Goal: Information Seeking & Learning: Find contact information

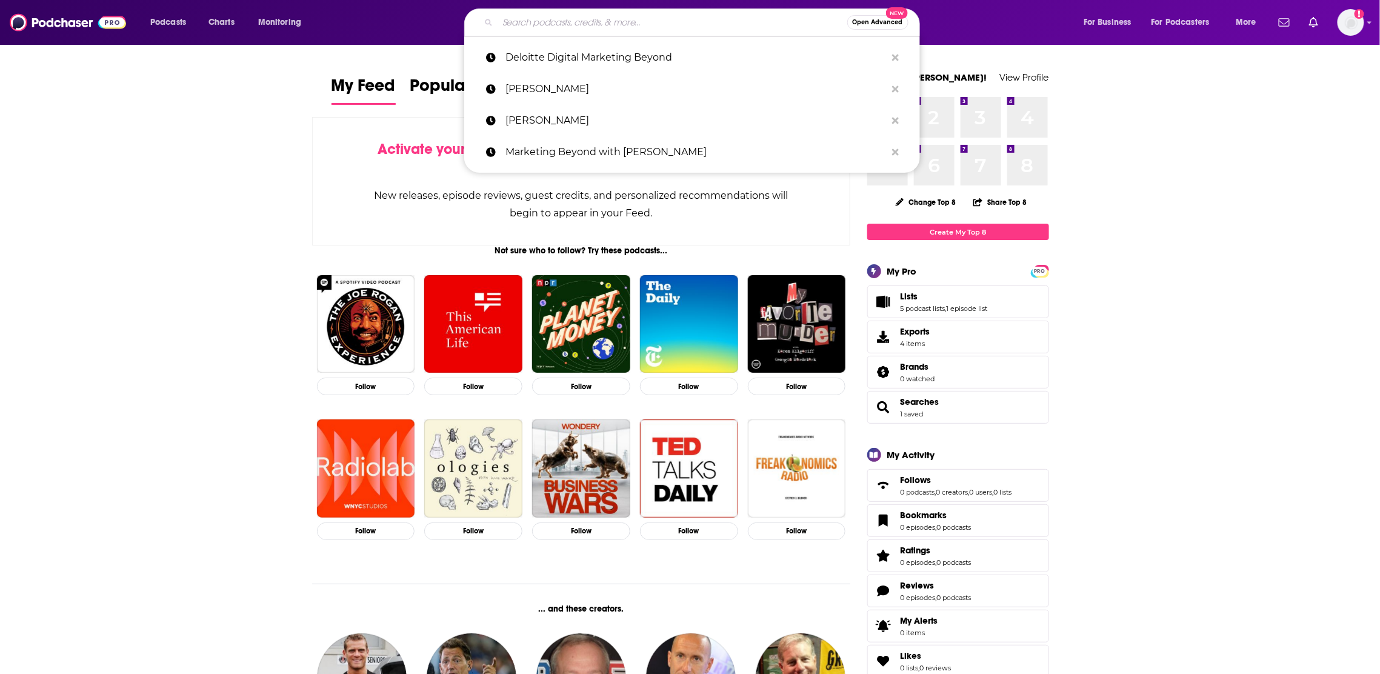
click at [583, 15] on input "Search podcasts, credits, & more..." at bounding box center [673, 22] width 350 height 19
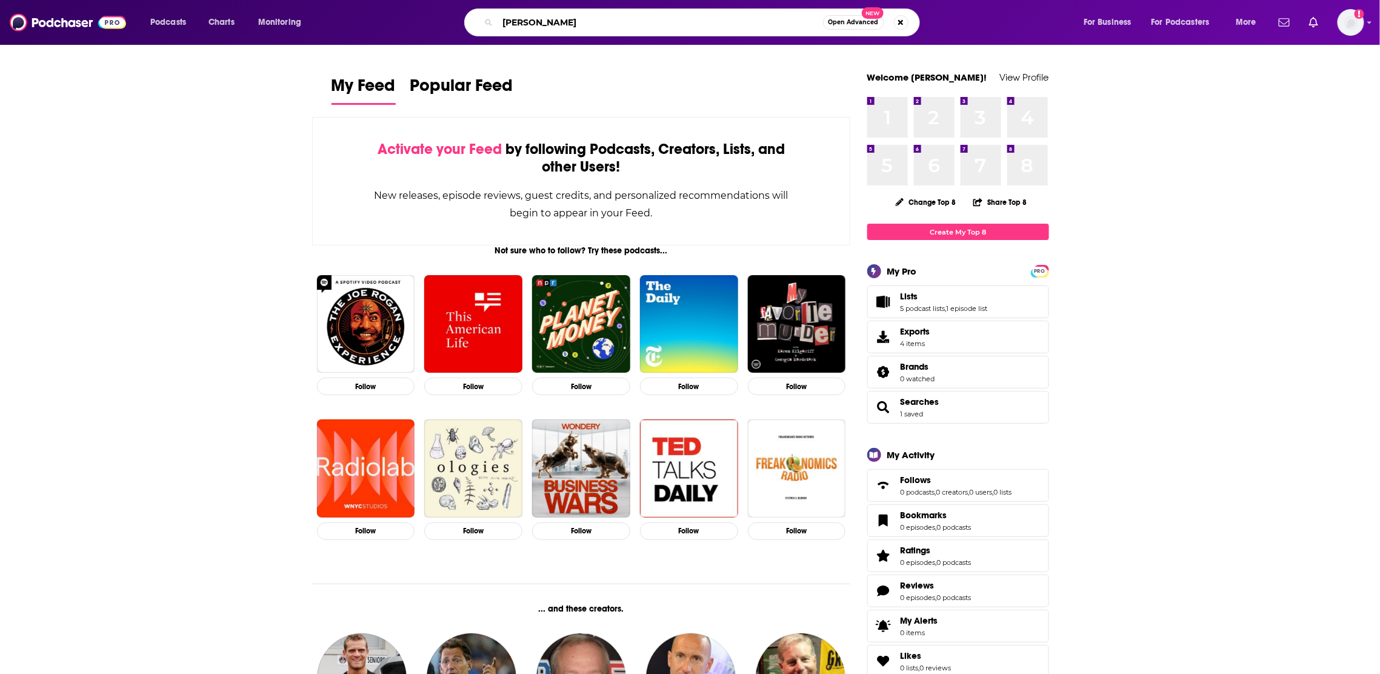
type input "[PERSON_NAME]"
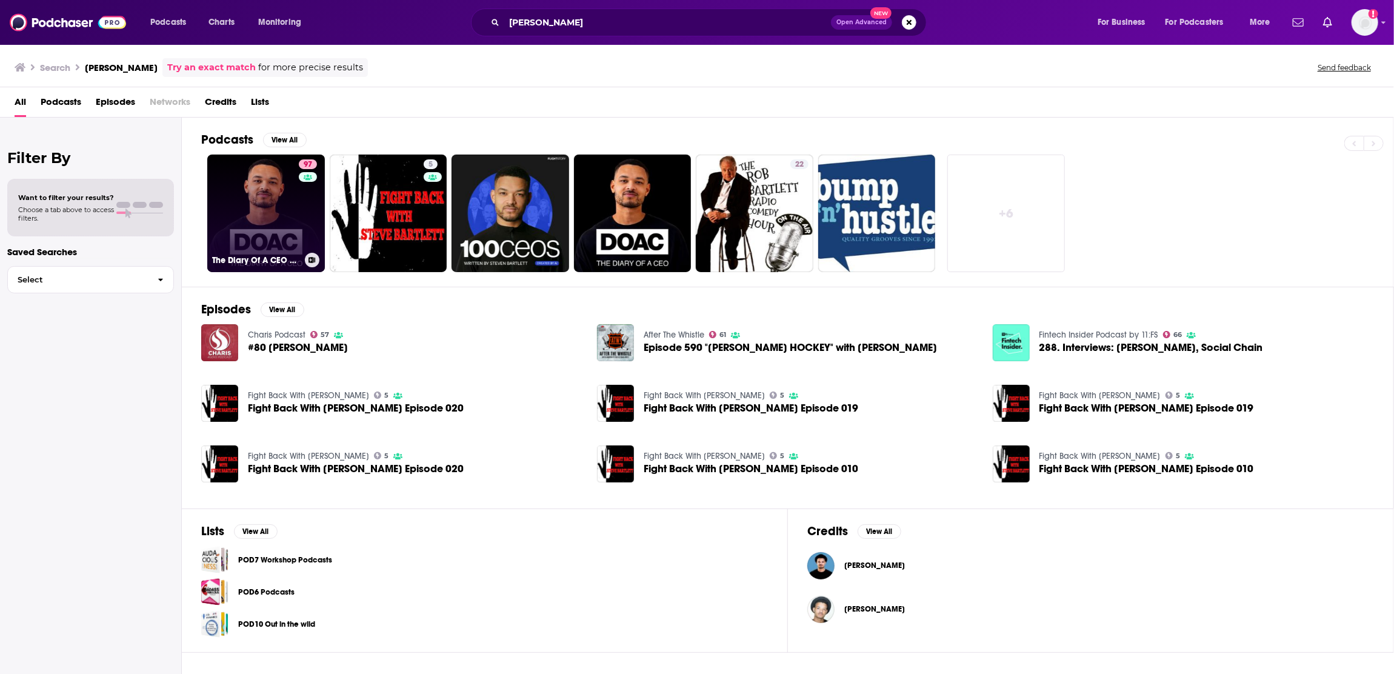
click at [277, 229] on link "97 The Diary Of A CEO with [PERSON_NAME]" at bounding box center [266, 214] width 118 height 118
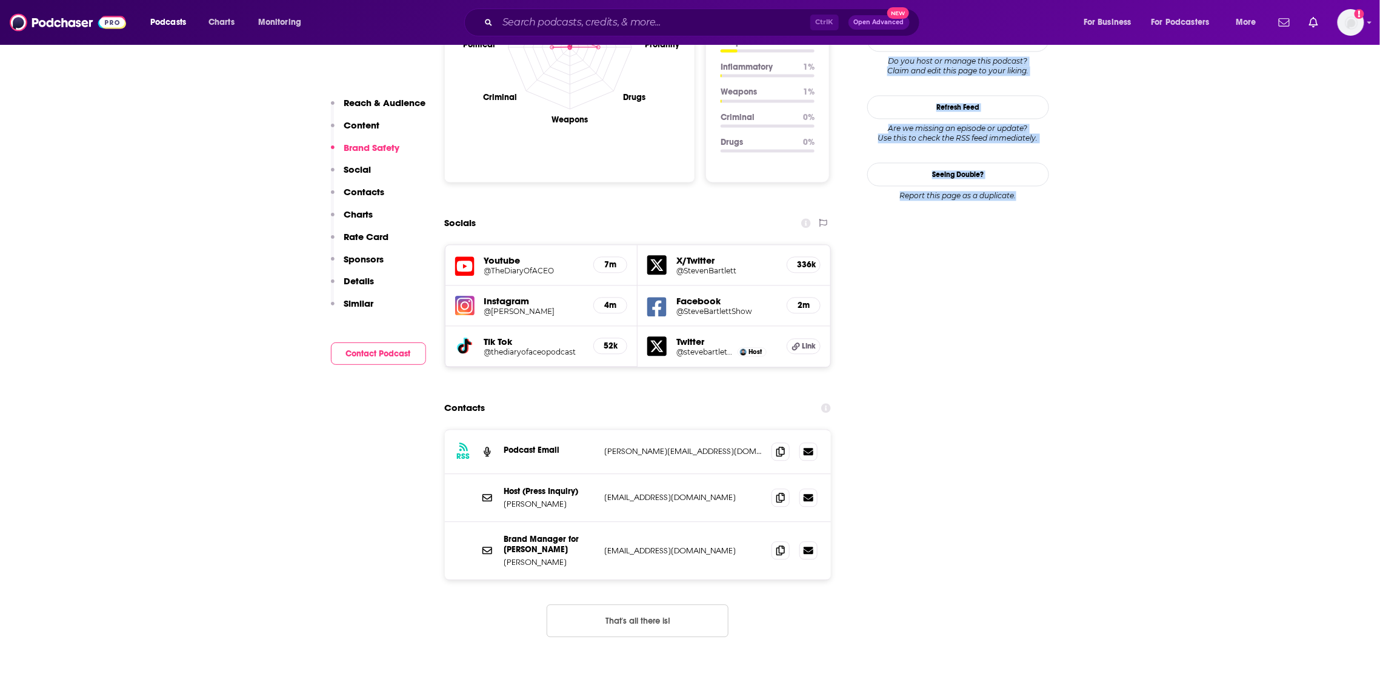
scroll to position [1277, 0]
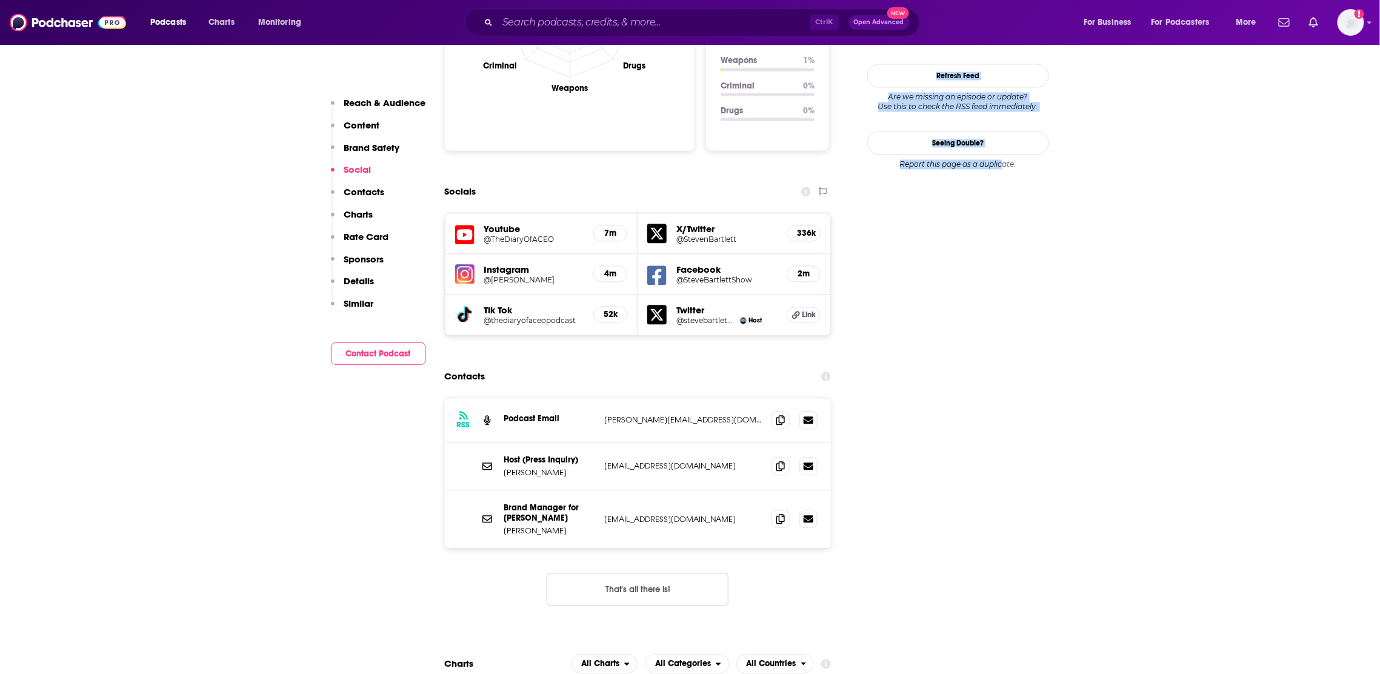
drag, startPoint x: 1092, startPoint y: 249, endPoint x: 1004, endPoint y: 501, distance: 267.0
drag, startPoint x: 713, startPoint y: 382, endPoint x: 590, endPoint y: 393, distance: 124.2
click at [580, 398] on div "RSS Podcast Email [PERSON_NAME][EMAIL_ADDRESS][DOMAIN_NAME] [PERSON_NAME][EMAIL…" at bounding box center [638, 420] width 387 height 44
copy div "[PERSON_NAME][EMAIL_ADDRESS][DOMAIN_NAME]"
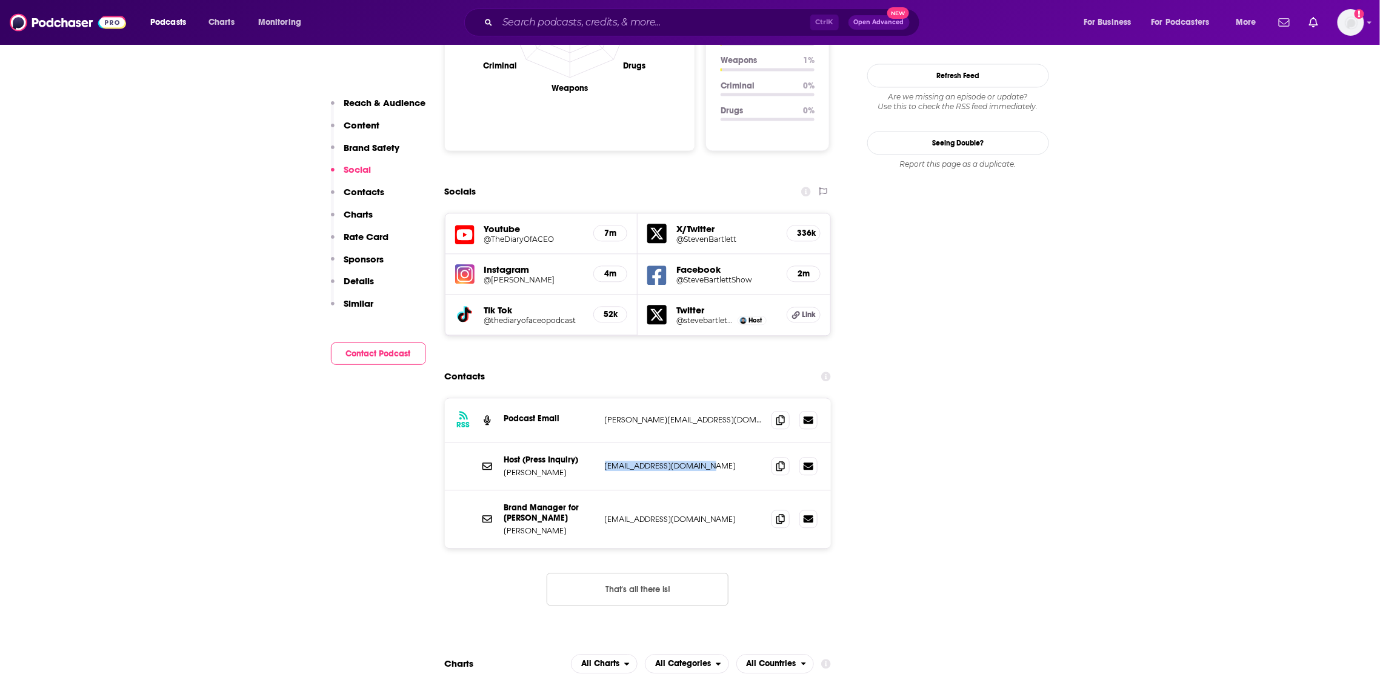
drag, startPoint x: 716, startPoint y: 430, endPoint x: 604, endPoint y: 433, distance: 111.6
click at [604, 443] on div "Host (Press Inquiry) [PERSON_NAME] [EMAIL_ADDRESS][DOMAIN_NAME] [EMAIL_ADDRESS]…" at bounding box center [638, 467] width 387 height 48
copy p "[EMAIL_ADDRESS][DOMAIN_NAME]"
drag, startPoint x: 715, startPoint y: 489, endPoint x: 601, endPoint y: 486, distance: 113.4
click at [601, 490] on div "Brand Manager for [PERSON_NAME] [PERSON_NAME] [EMAIL_ADDRESS][DOMAIN_NAME] [EMA…" at bounding box center [638, 519] width 387 height 58
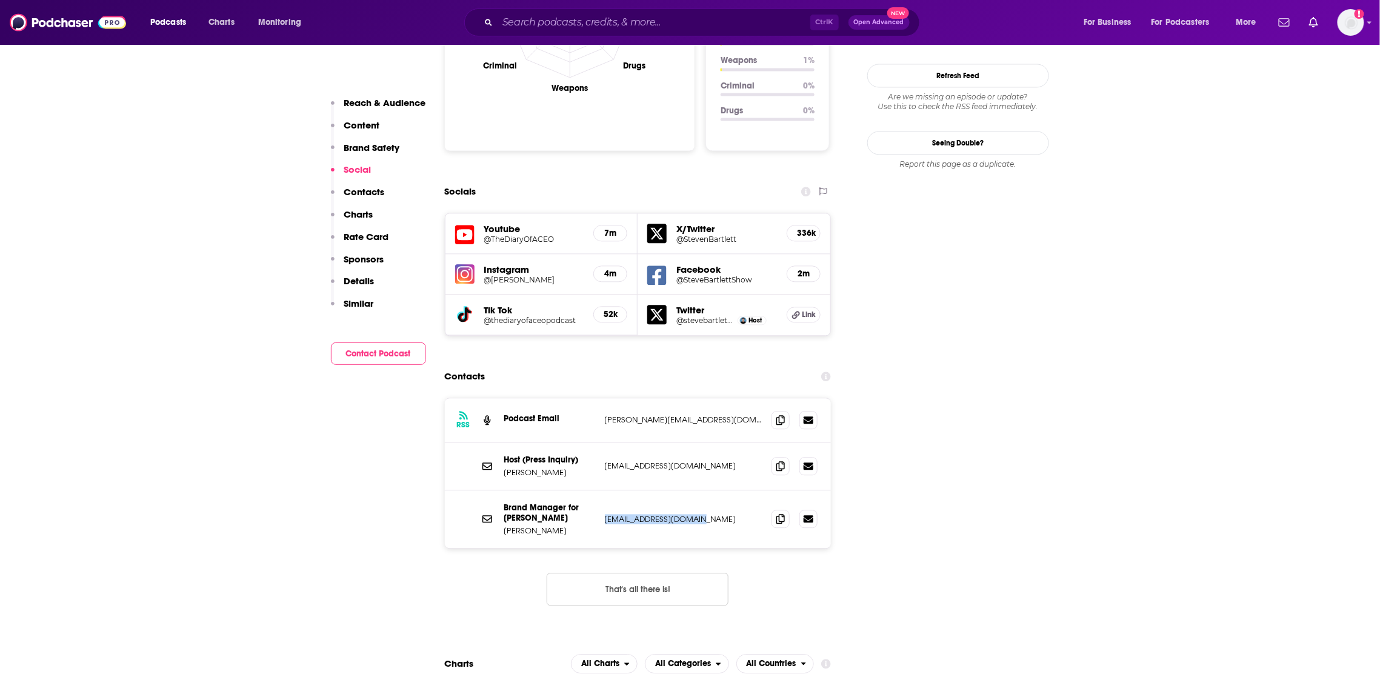
copy p "[EMAIL_ADDRESS][DOMAIN_NAME]"
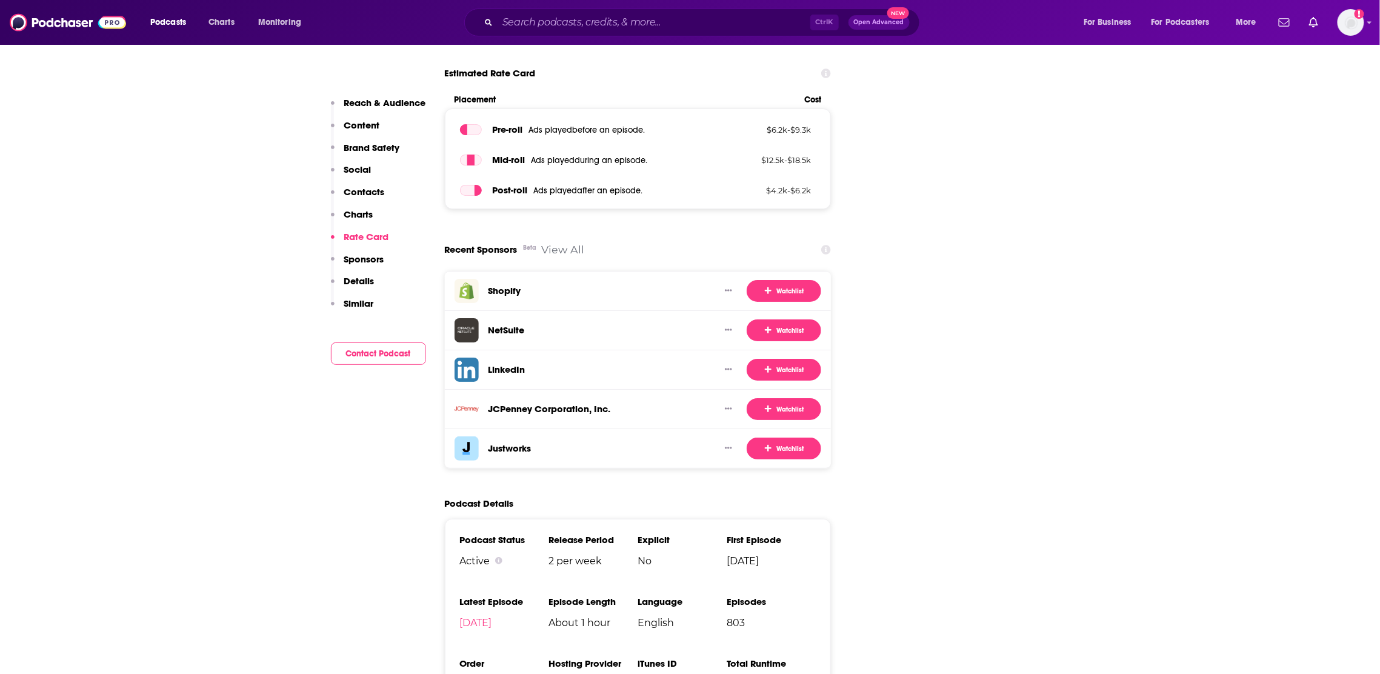
scroll to position [2300, 0]
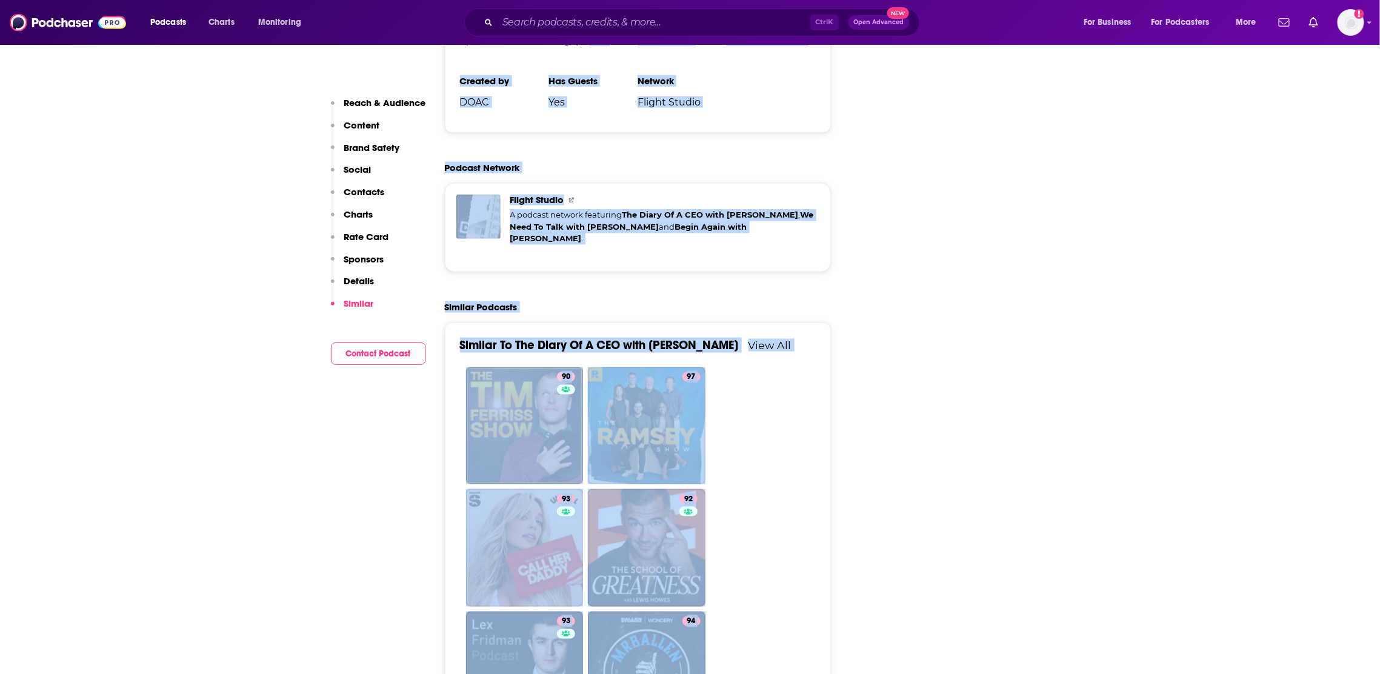
drag, startPoint x: 916, startPoint y: 372, endPoint x: 587, endPoint y: -10, distance: 503.3
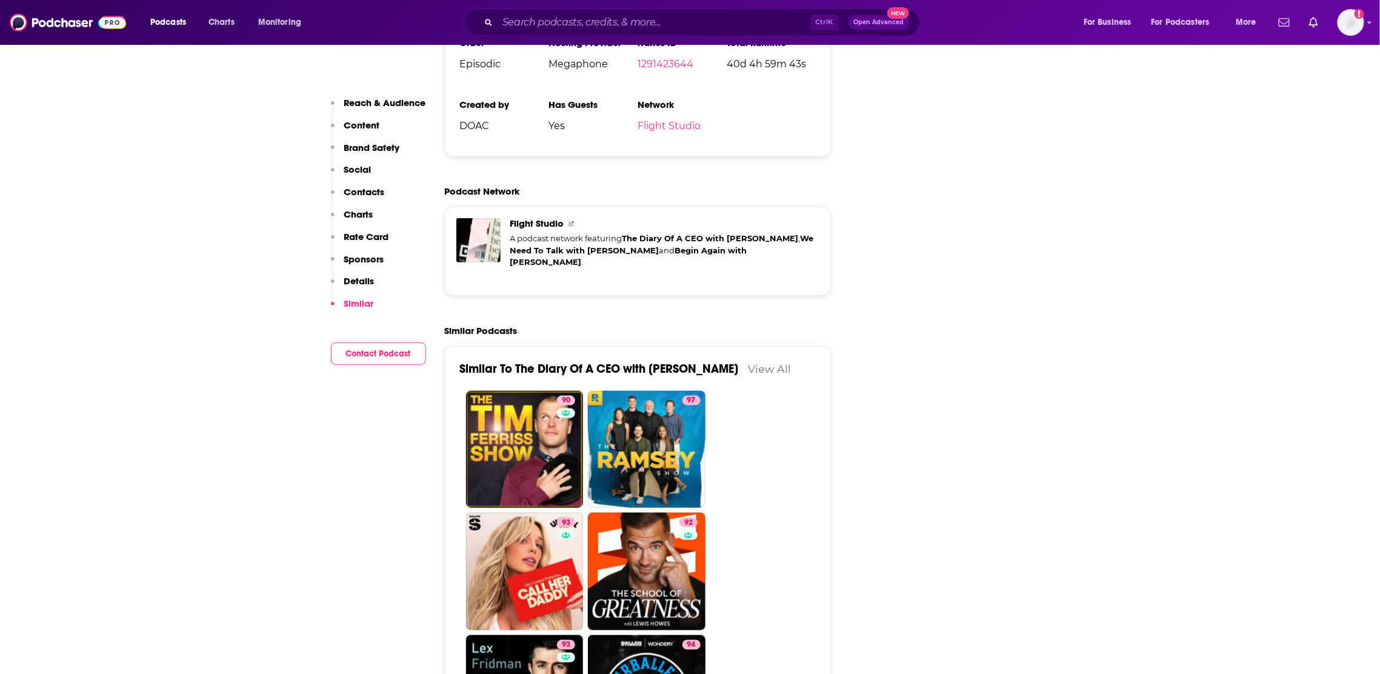
click at [365, 235] on p "Rate Card" at bounding box center [366, 237] width 45 height 12
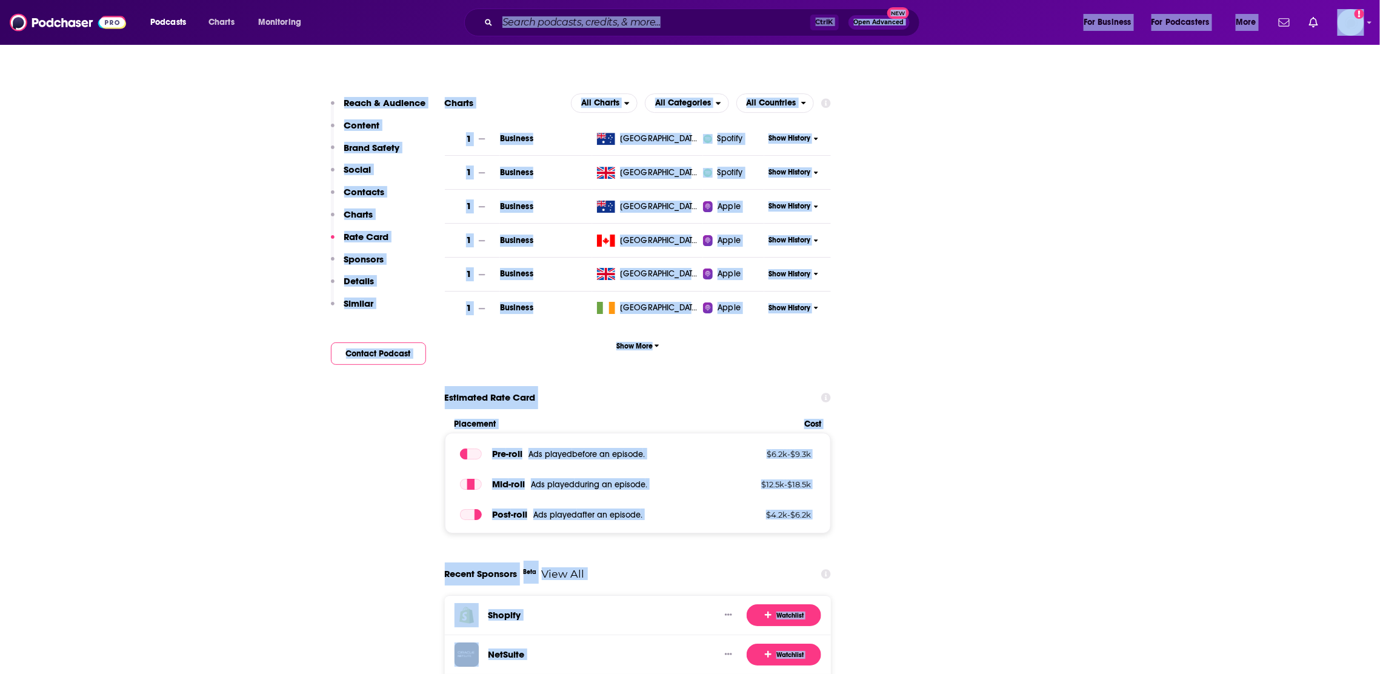
scroll to position [1834, 0]
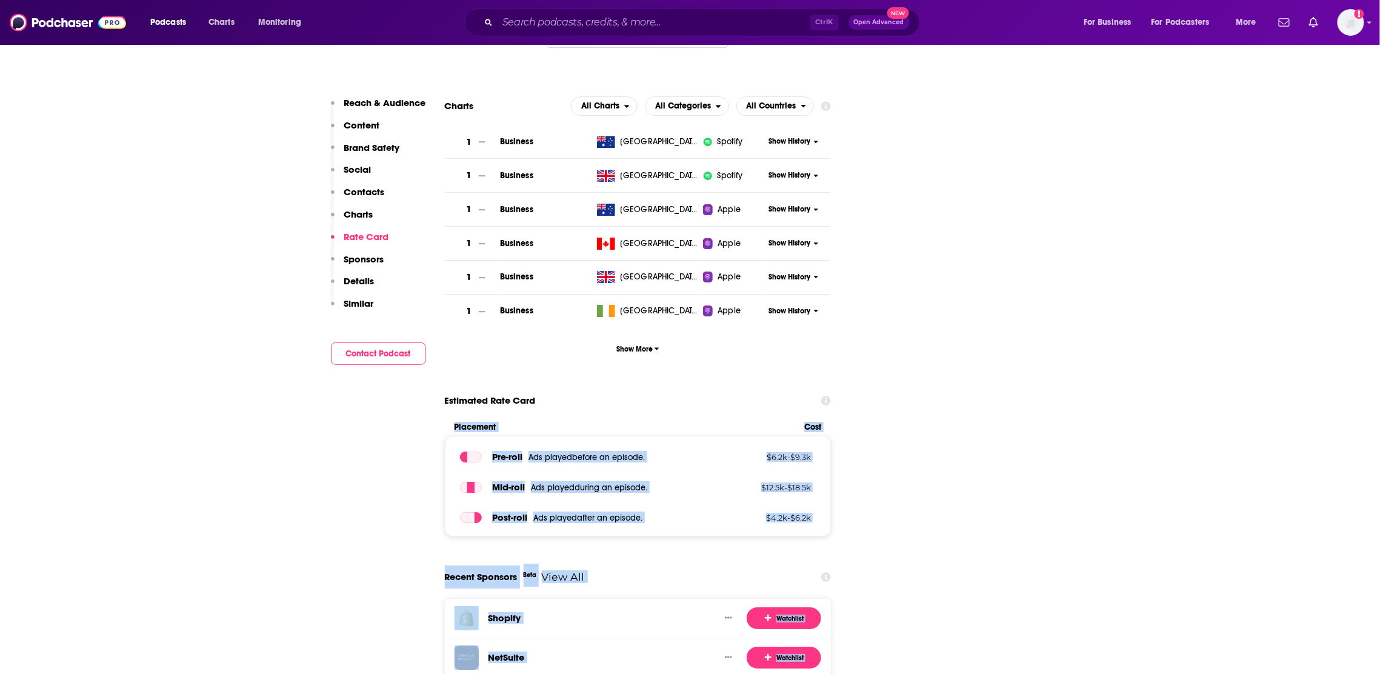
drag, startPoint x: 914, startPoint y: 283, endPoint x: 864, endPoint y: 326, distance: 65.4
click at [741, 338] on button "Show More" at bounding box center [638, 349] width 387 height 22
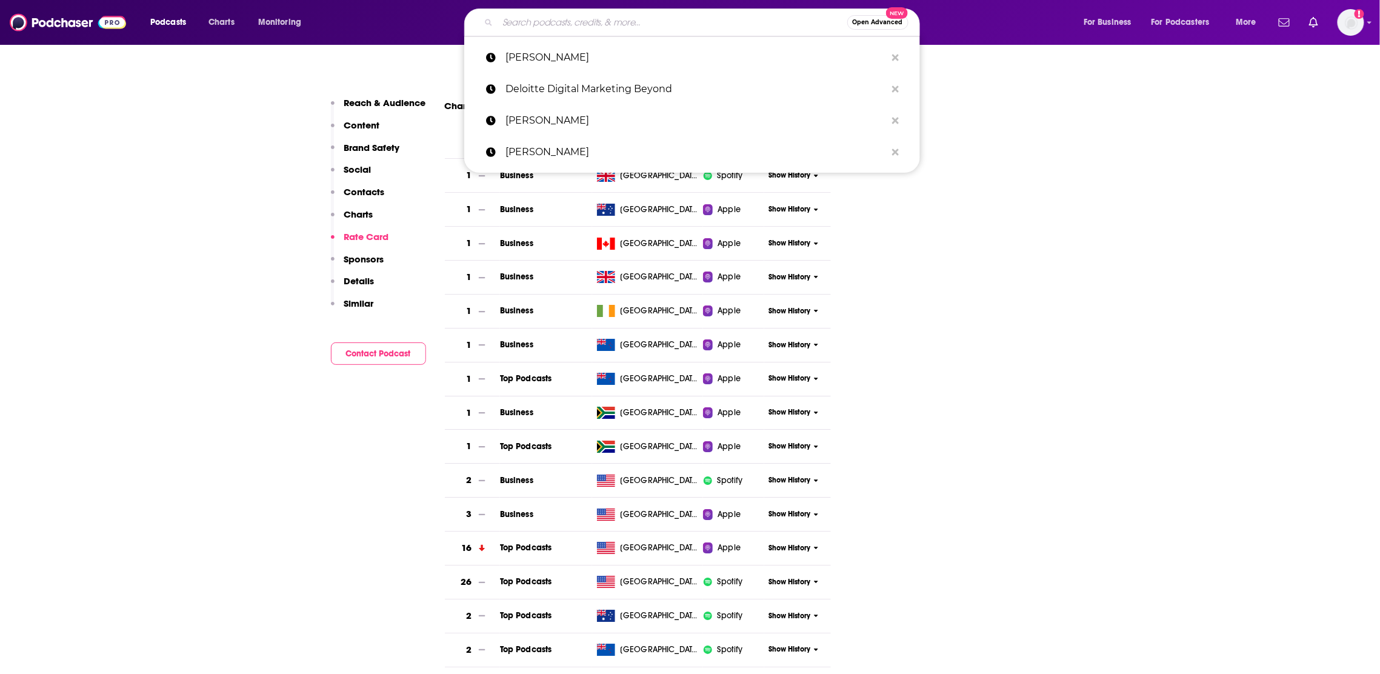
click at [557, 23] on input "Search podcasts, credits, & more..." at bounding box center [673, 22] width 350 height 19
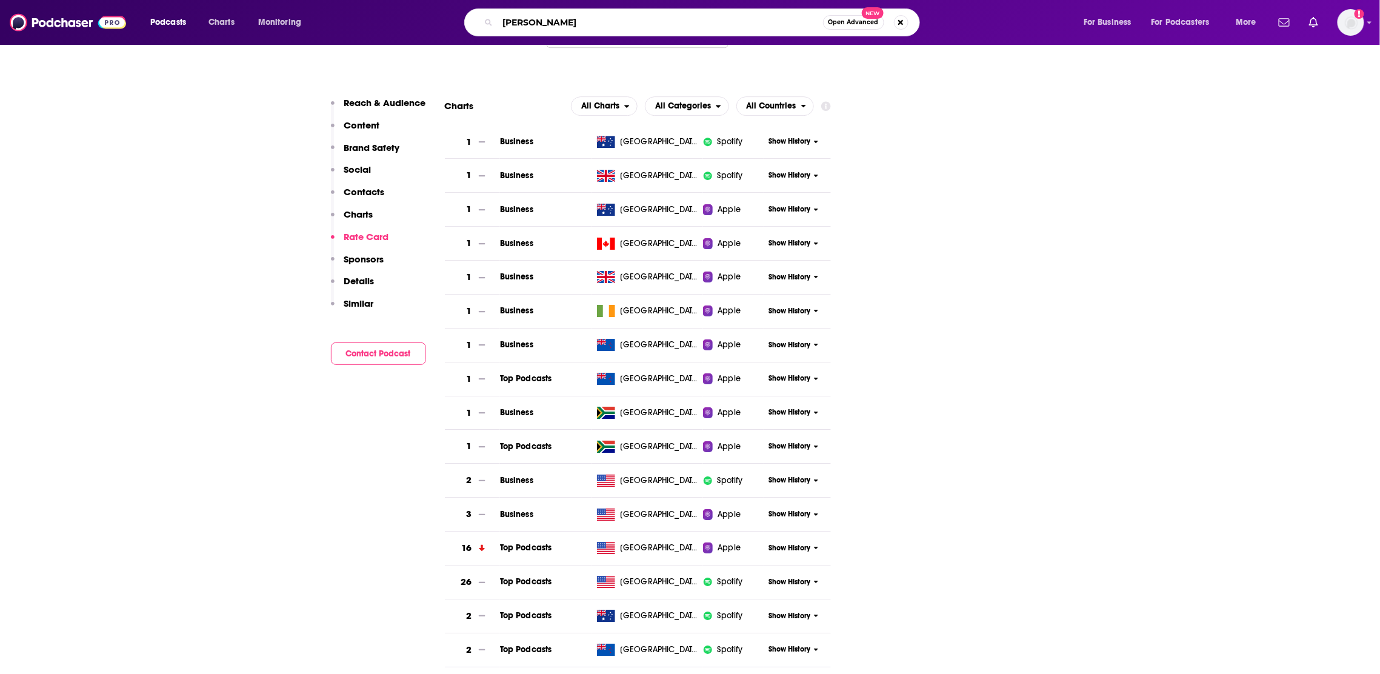
type input "[PERSON_NAME]"
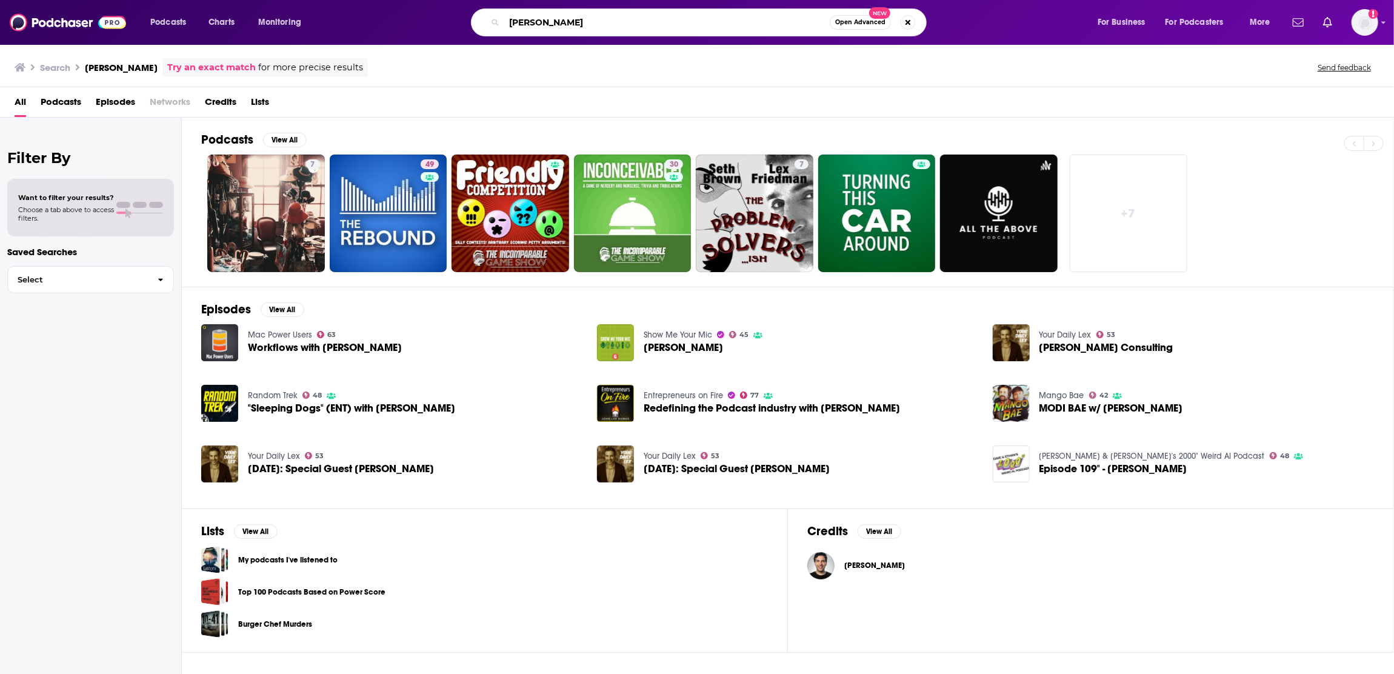
click at [577, 19] on input "[PERSON_NAME]" at bounding box center [667, 22] width 326 height 19
type input "[PERSON_NAME] podcast"
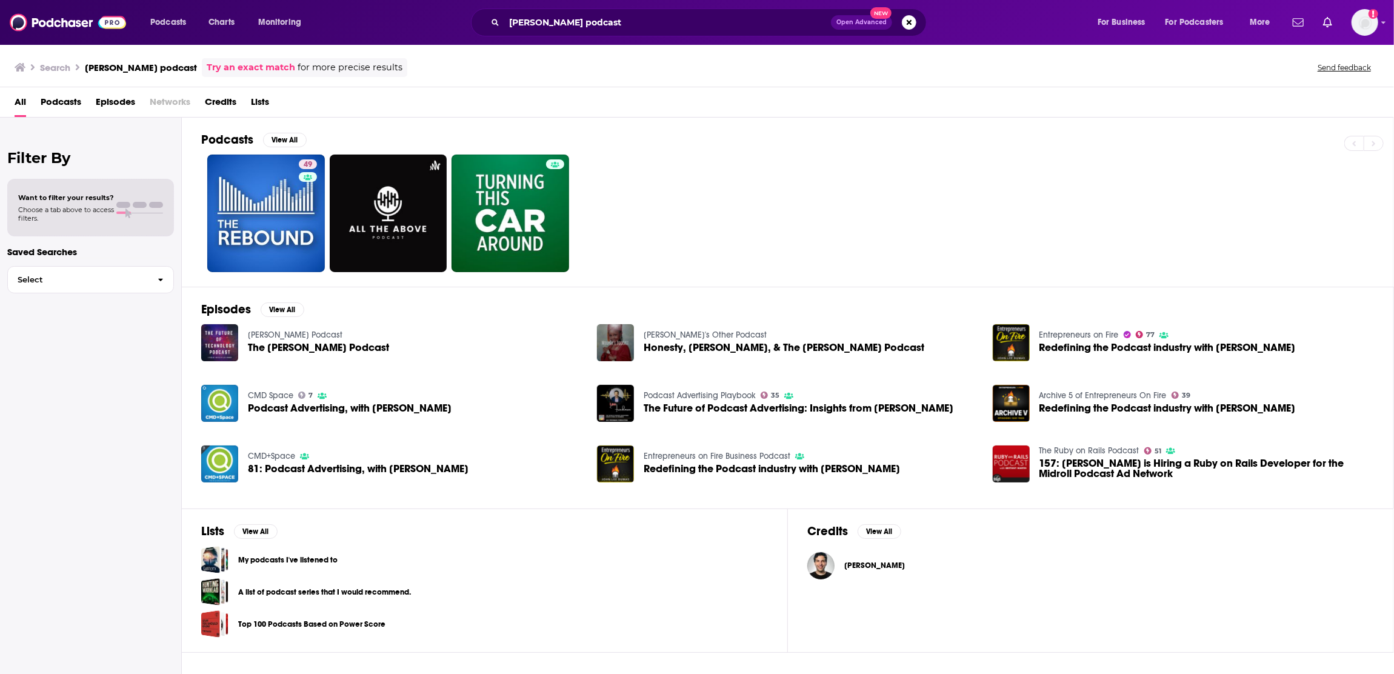
click at [317, 344] on span "The [PERSON_NAME] Podcast" at bounding box center [318, 347] width 141 height 10
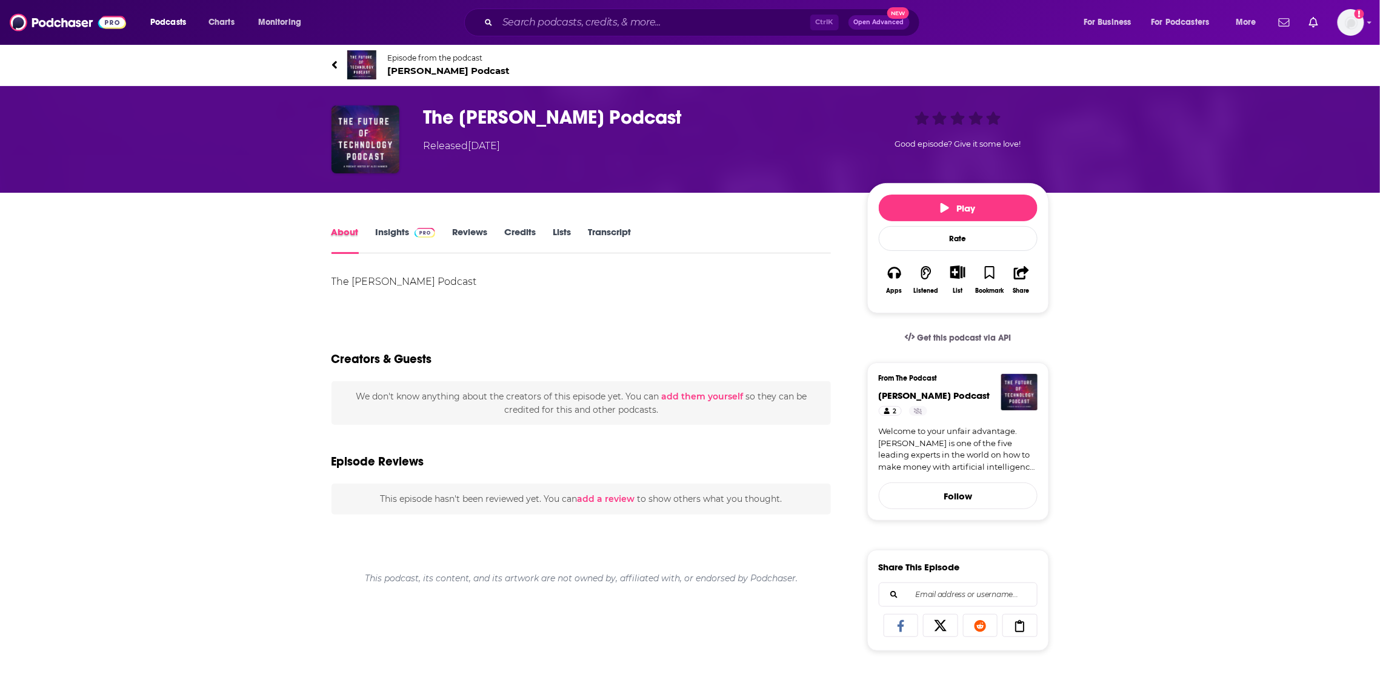
click at [358, 238] on div "About" at bounding box center [354, 240] width 44 height 28
drag, startPoint x: 353, startPoint y: 236, endPoint x: 364, endPoint y: 236, distance: 10.9
click at [354, 236] on link "About" at bounding box center [345, 240] width 27 height 28
click at [392, 234] on link "Insights" at bounding box center [406, 240] width 60 height 28
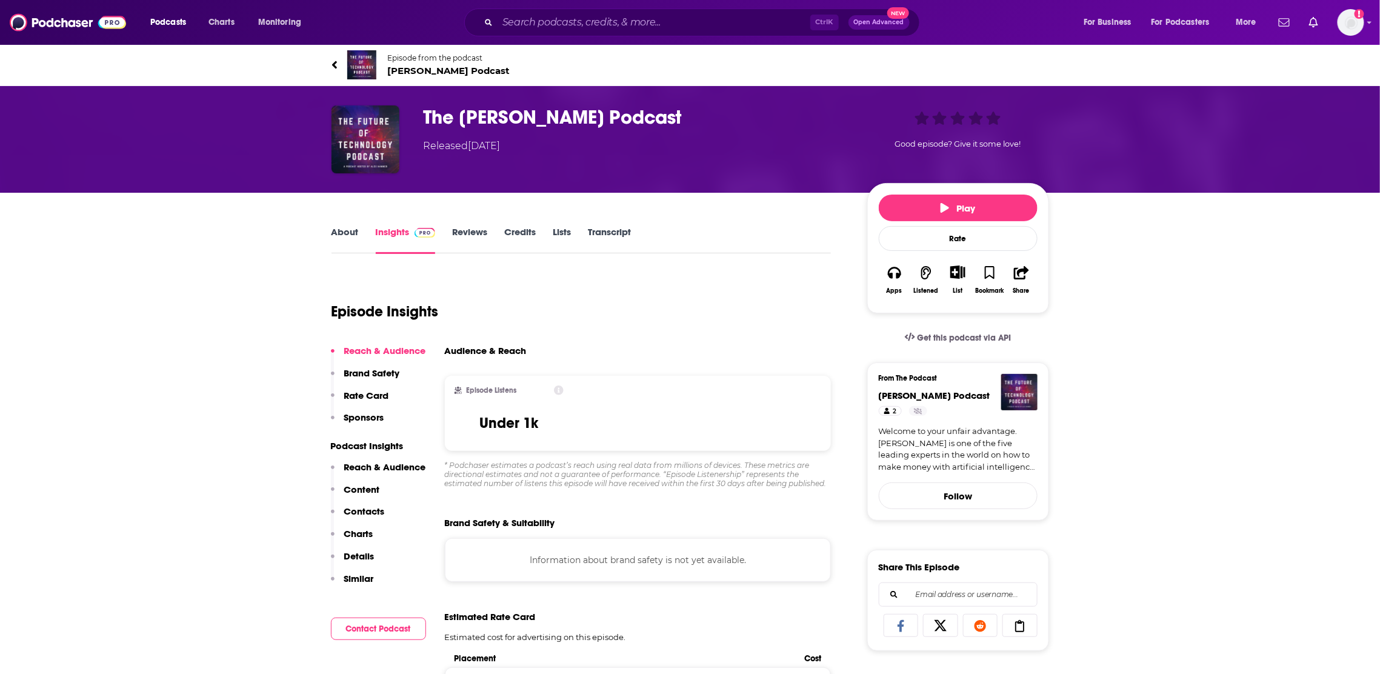
click at [342, 239] on link "About" at bounding box center [345, 240] width 27 height 28
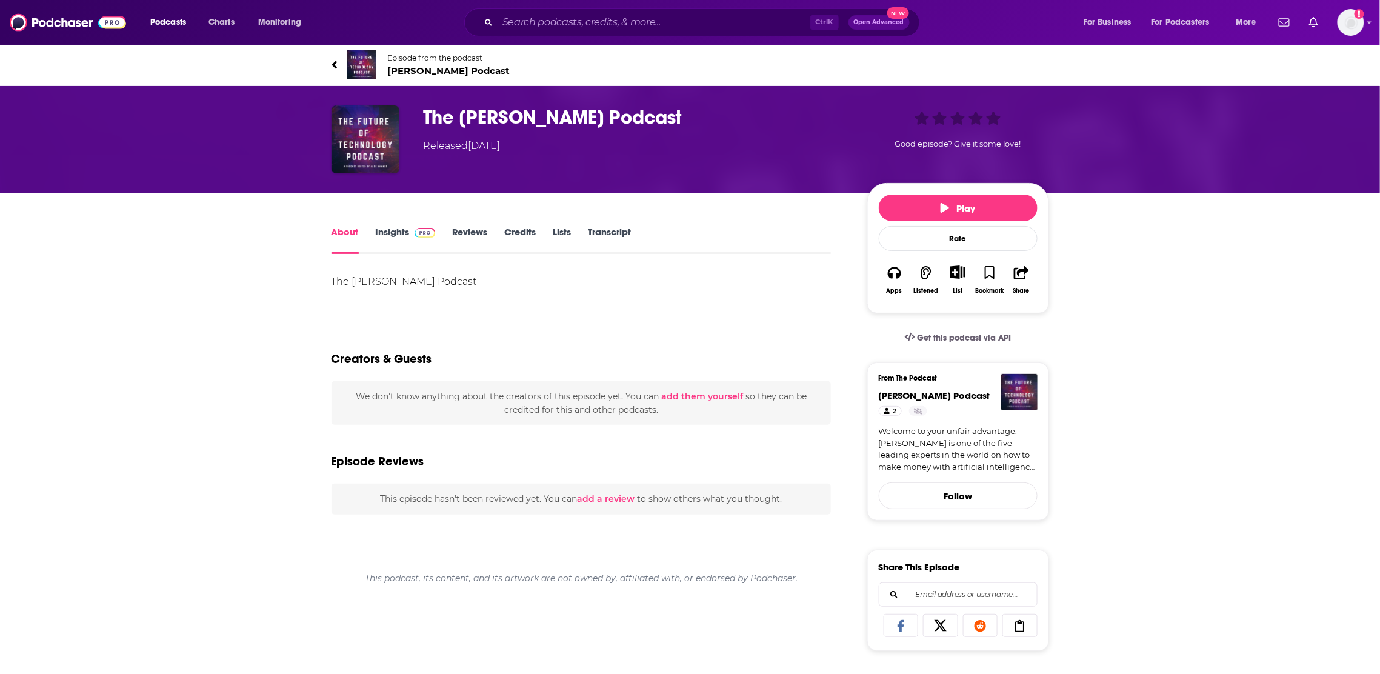
click at [379, 240] on link "Insights" at bounding box center [406, 240] width 60 height 28
click at [529, 26] on input "Search podcasts, credits, & more..." at bounding box center [654, 22] width 313 height 19
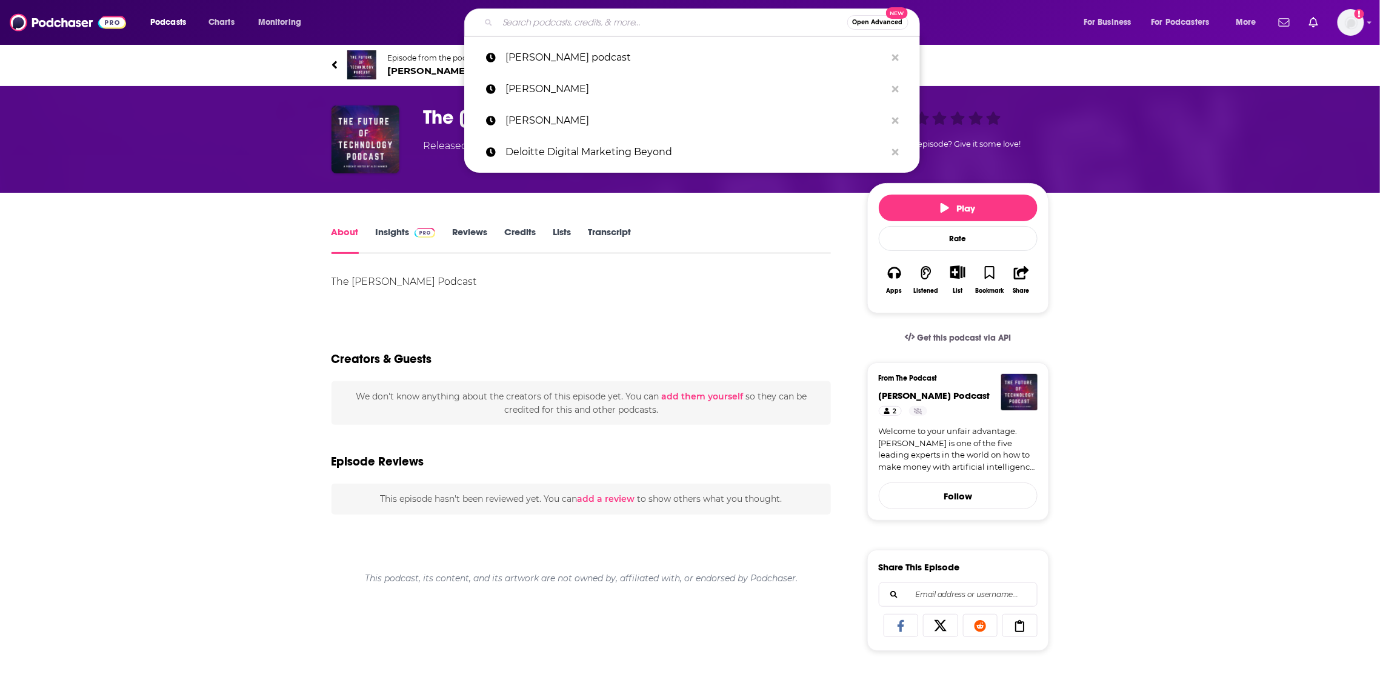
paste input "[PERSON_NAME] Podcast"
type input "[PERSON_NAME] Podcast"
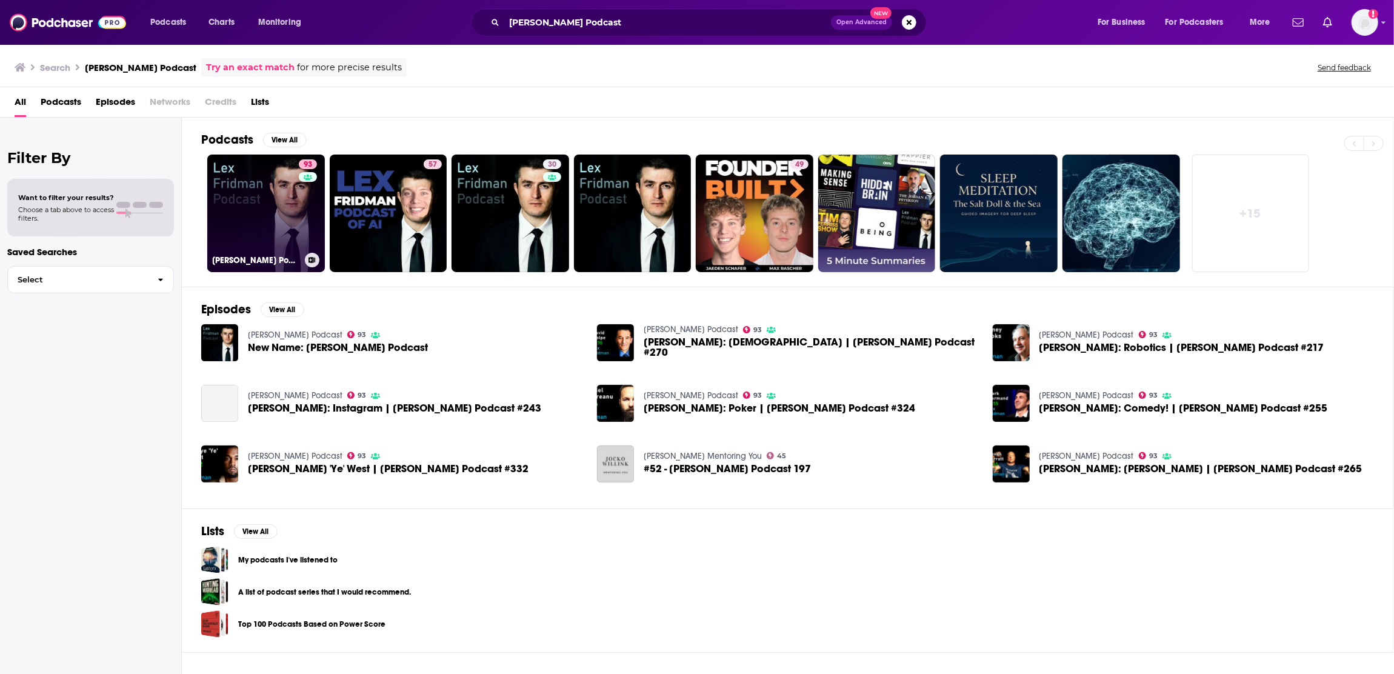
click at [292, 234] on link "93 [PERSON_NAME] Podcast" at bounding box center [266, 214] width 118 height 118
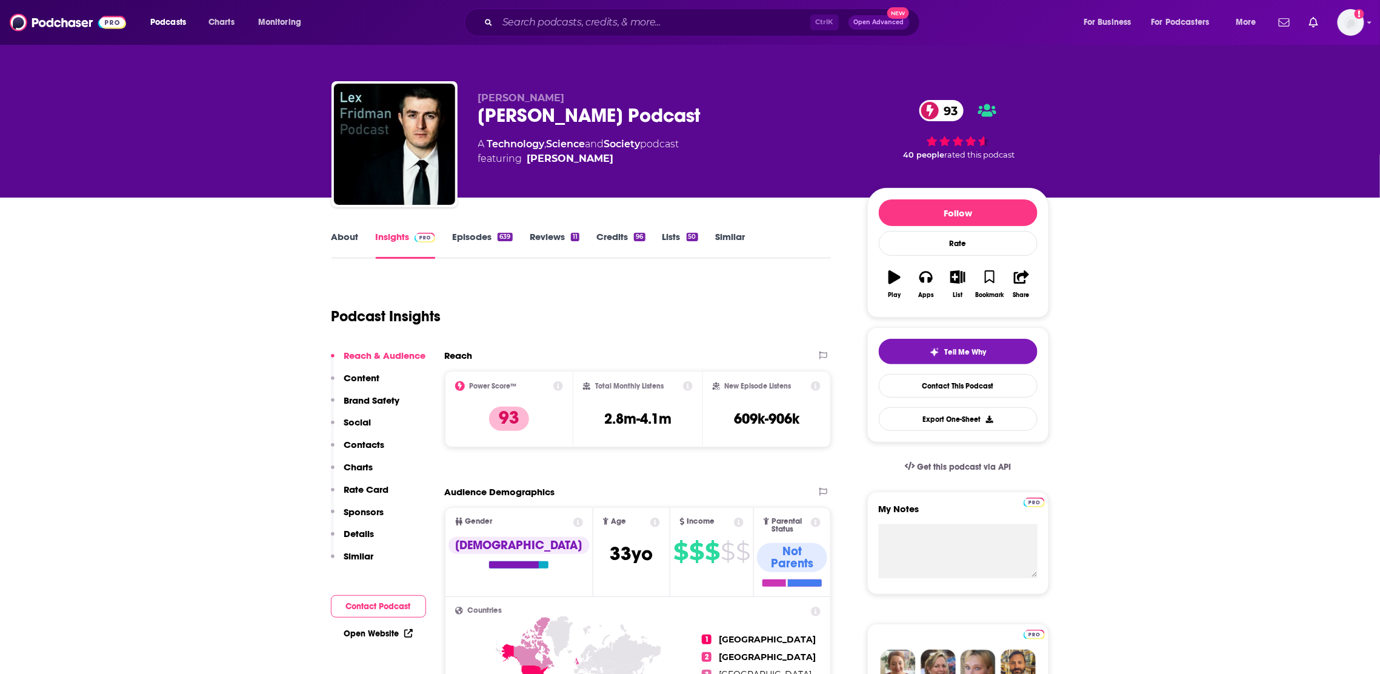
click at [346, 238] on link "About" at bounding box center [345, 245] width 27 height 28
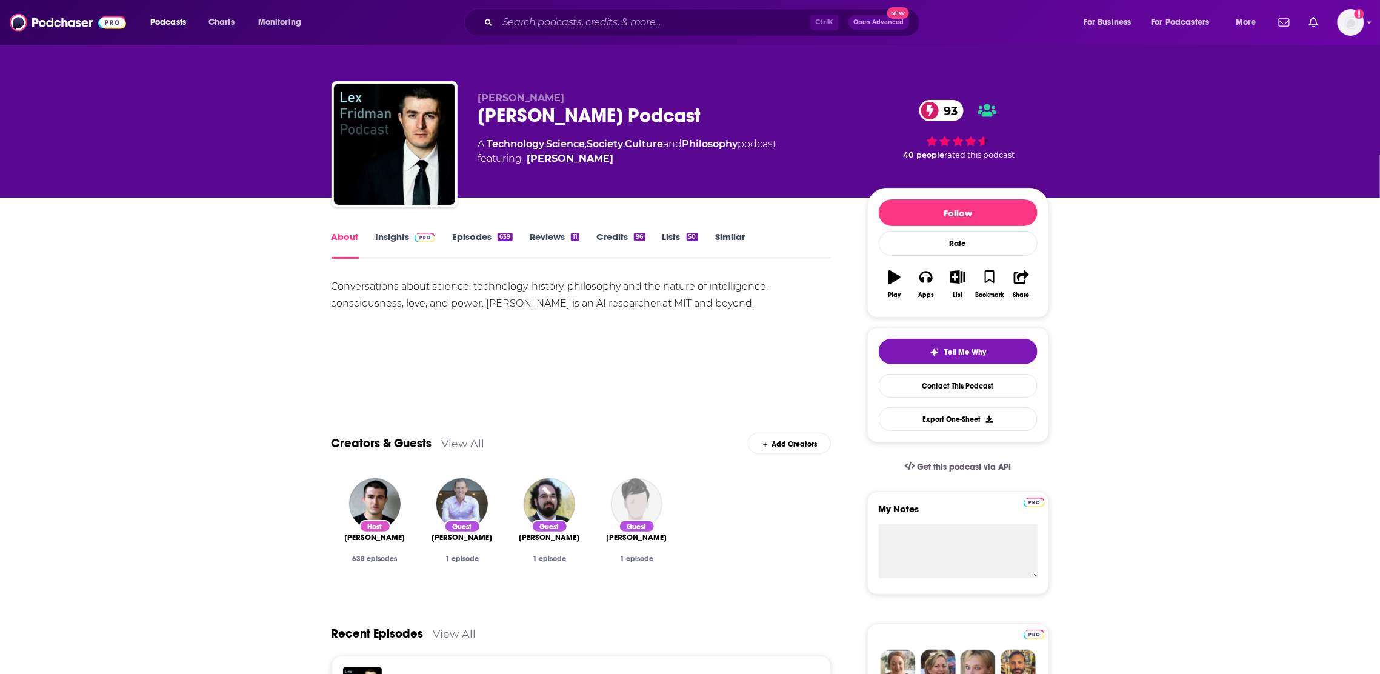
click at [405, 243] on link "Insights" at bounding box center [406, 245] width 60 height 28
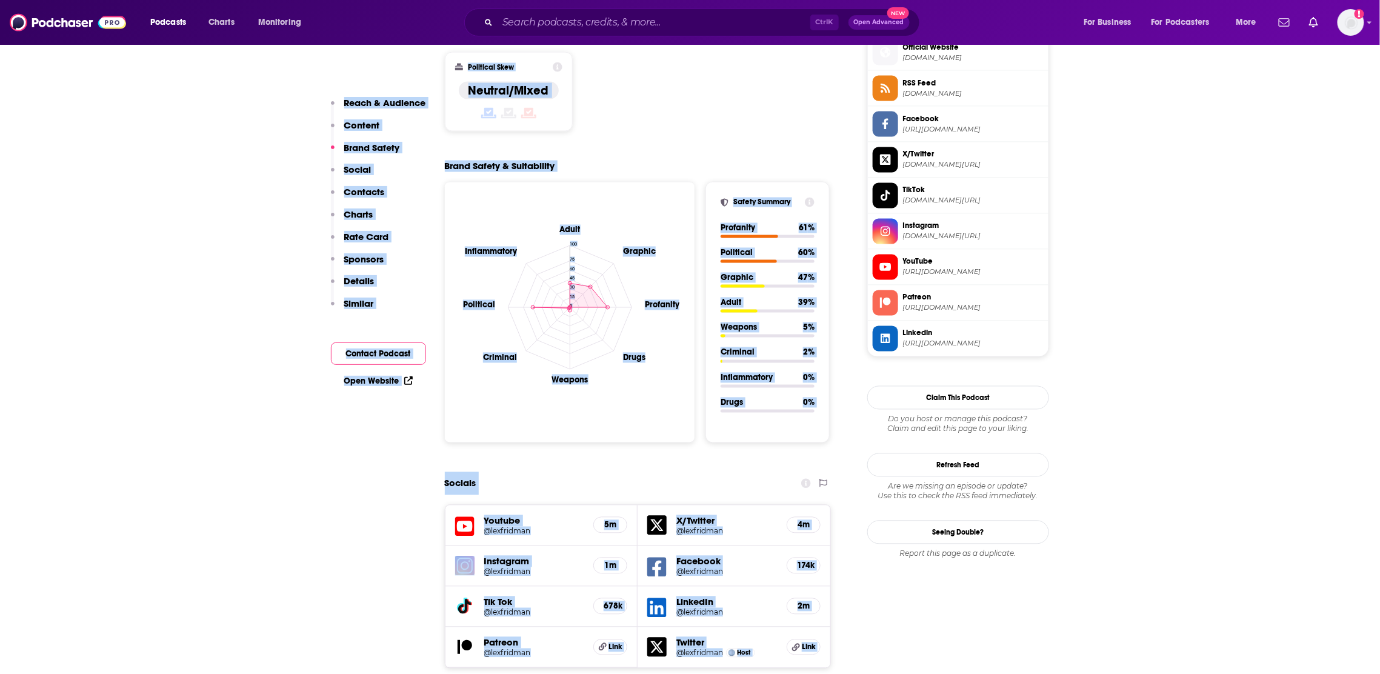
scroll to position [1044, 0]
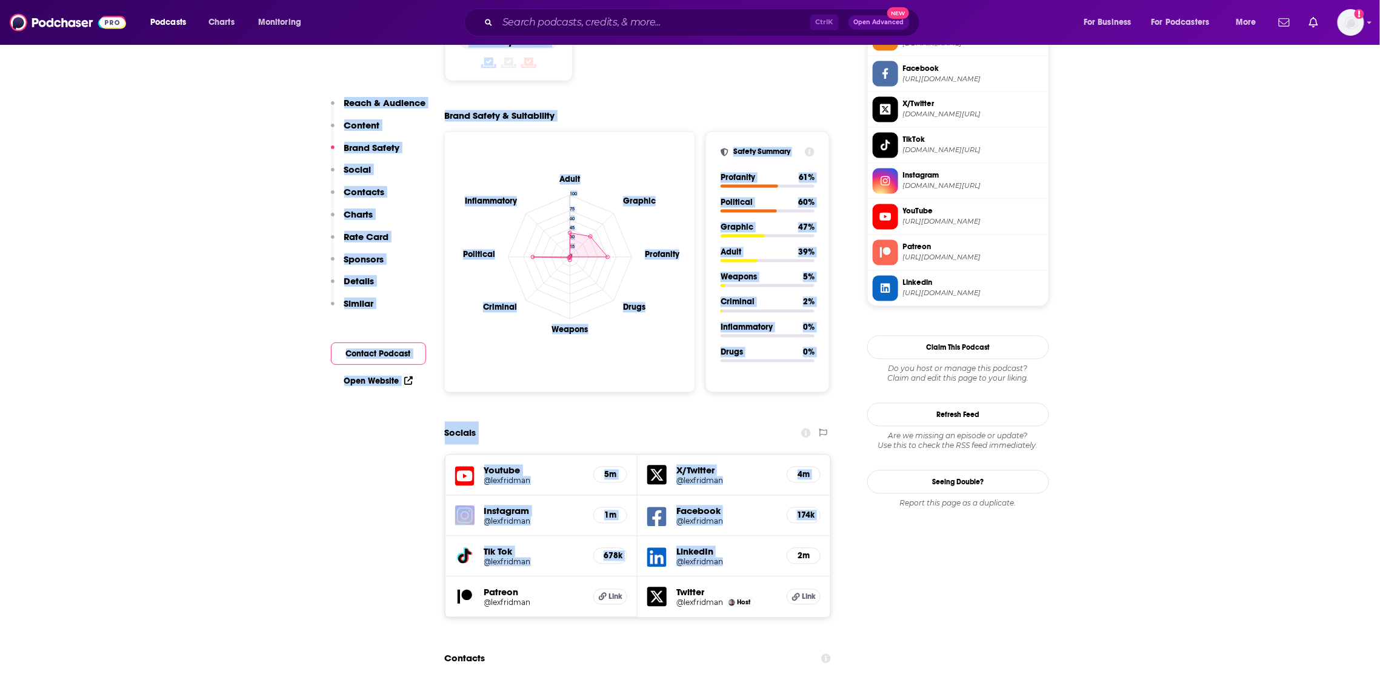
drag, startPoint x: 795, startPoint y: 276, endPoint x: 713, endPoint y: 550, distance: 286.4
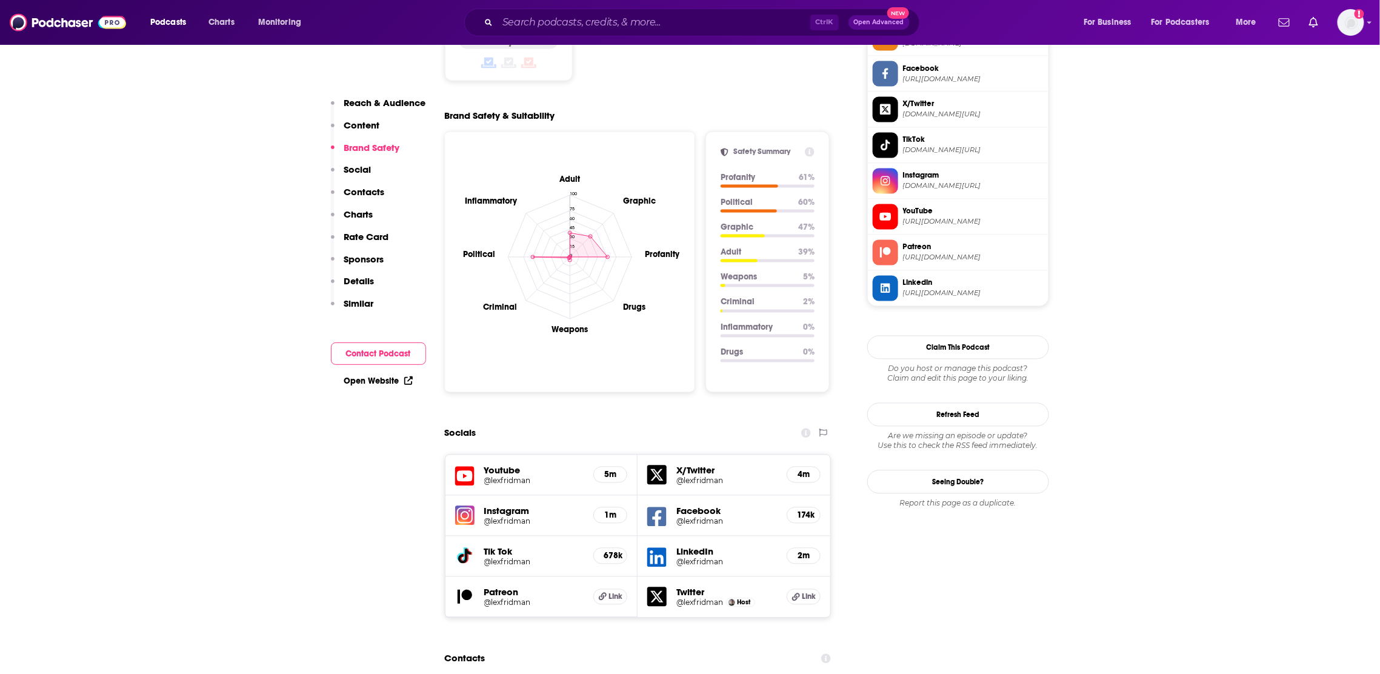
click at [657, 647] on div "Contacts" at bounding box center [638, 658] width 387 height 23
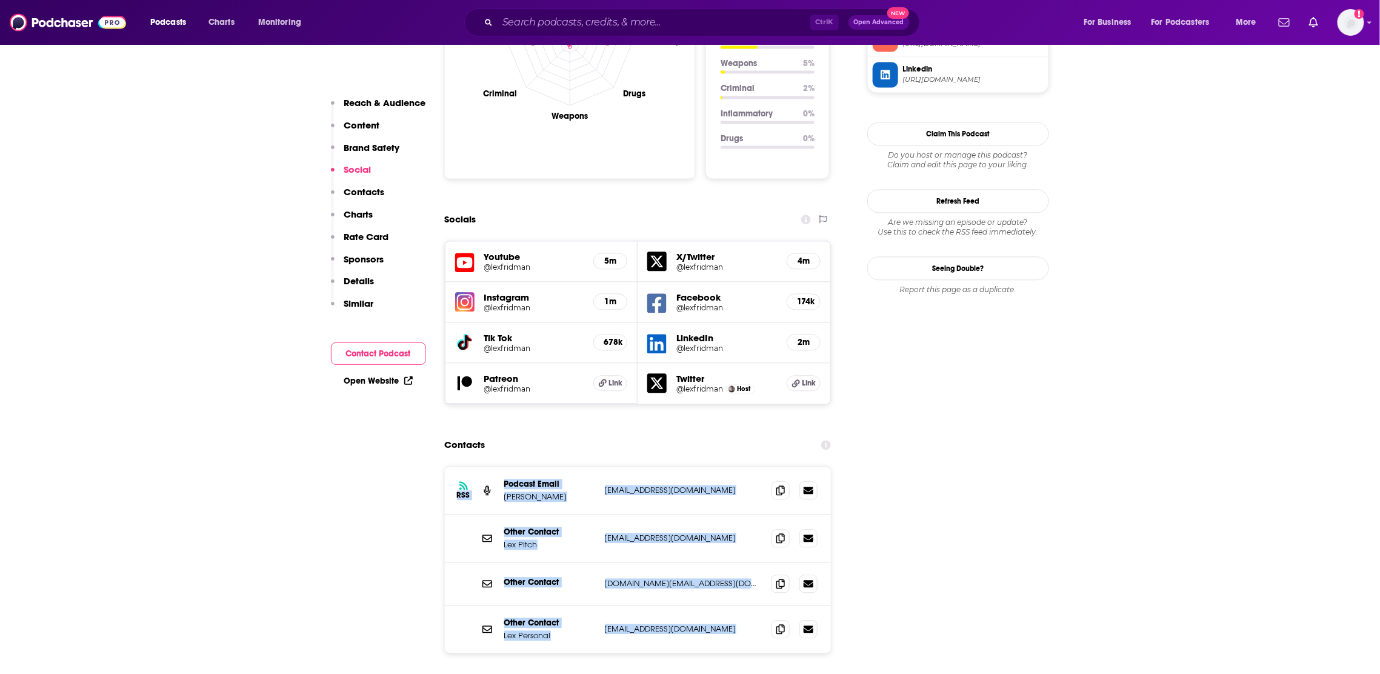
scroll to position [1302, 0]
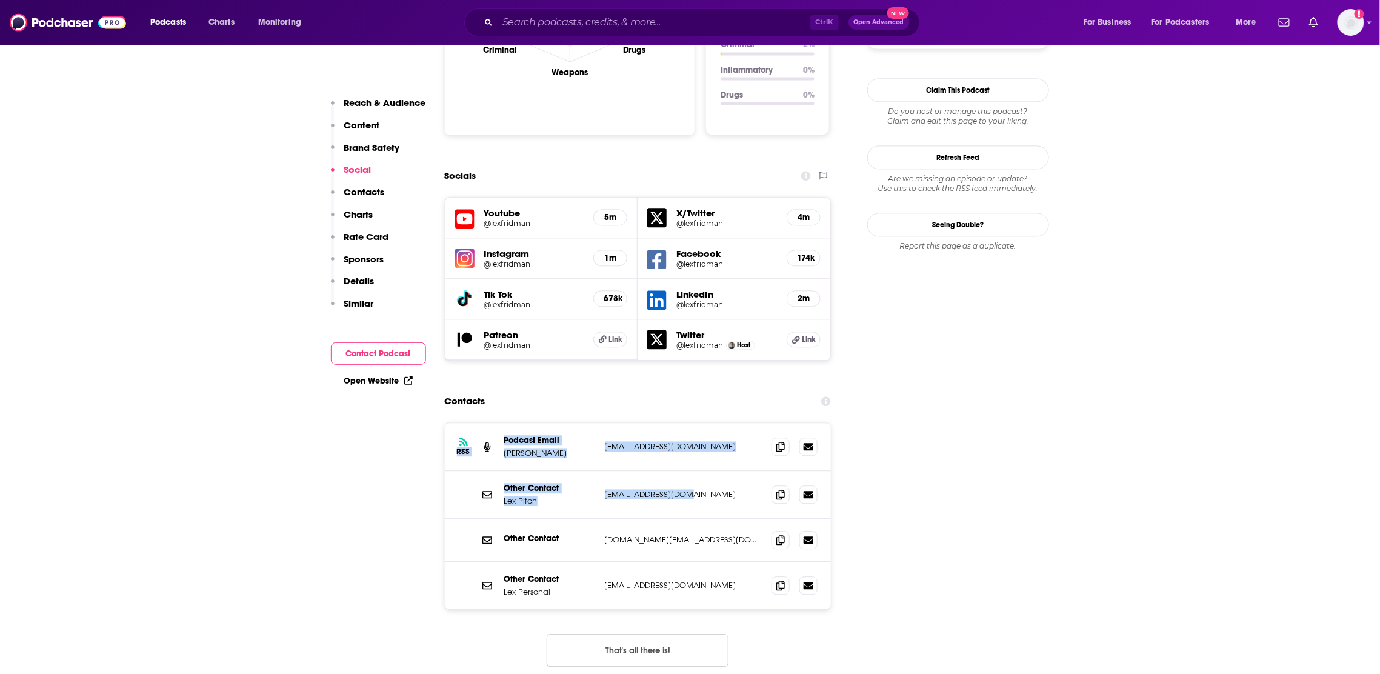
drag, startPoint x: 692, startPoint y: 574, endPoint x: 681, endPoint y: 400, distance: 174.3
click at [678, 403] on section "Contacts RSS Podcast Email [PERSON_NAME] [EMAIL_ADDRESS][DOMAIN_NAME] [EMAIL_AD…" at bounding box center [638, 538] width 387 height 296
drag, startPoint x: 1054, startPoint y: 449, endPoint x: 1013, endPoint y: 448, distance: 41.2
drag, startPoint x: 698, startPoint y: 369, endPoint x: 607, endPoint y: 383, distance: 92.0
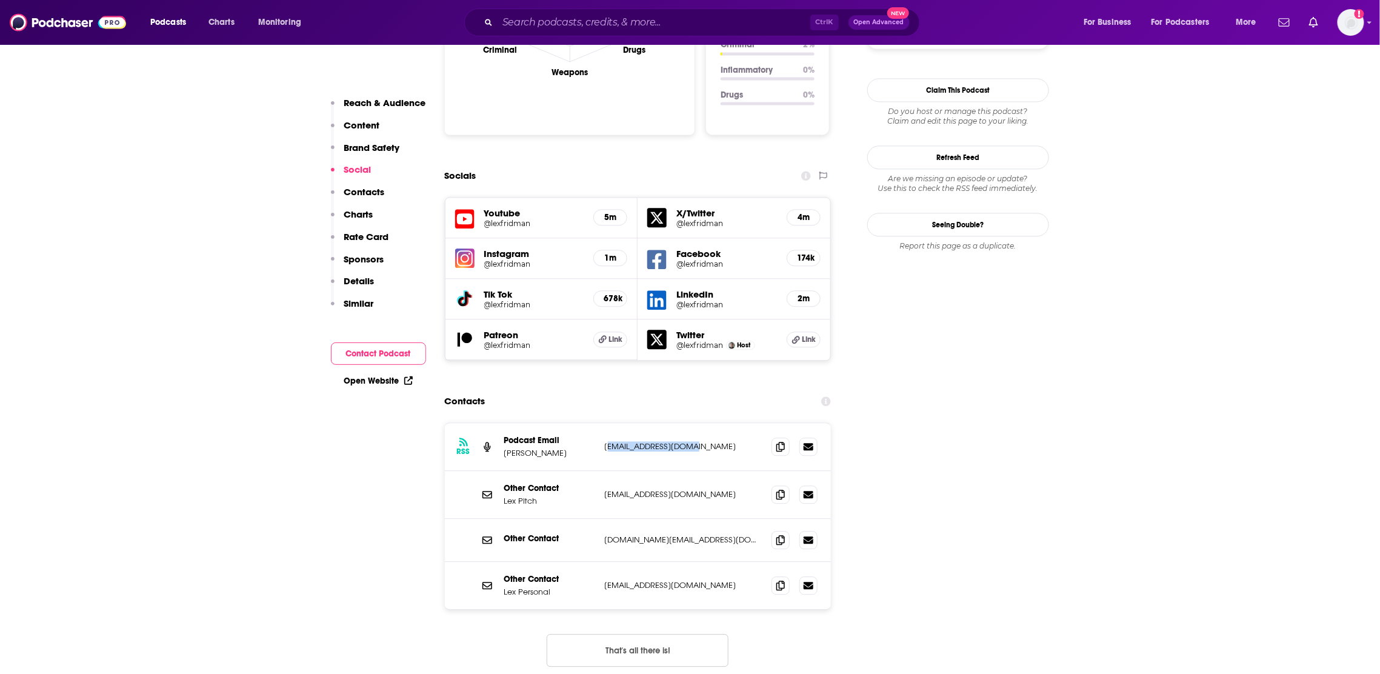
click at [607, 423] on div "RSS Podcast Email [PERSON_NAME] [EMAIL_ADDRESS][DOMAIN_NAME] [EMAIL_ADDRESS][DO…" at bounding box center [638, 447] width 387 height 48
copy p "[EMAIL_ADDRESS][DOMAIN_NAME]"
click at [652, 423] on div "RSS Podcast Email [PERSON_NAME] [EMAIL_ADDRESS][DOMAIN_NAME] [EMAIL_ADDRESS][DO…" at bounding box center [638, 447] width 387 height 48
click at [703, 423] on div "RSS Podcast Email [PERSON_NAME] [EMAIL_ADDRESS][DOMAIN_NAME] [EMAIL_ADDRESS][DO…" at bounding box center [638, 447] width 387 height 48
drag, startPoint x: 721, startPoint y: 384, endPoint x: 590, endPoint y: 386, distance: 130.9
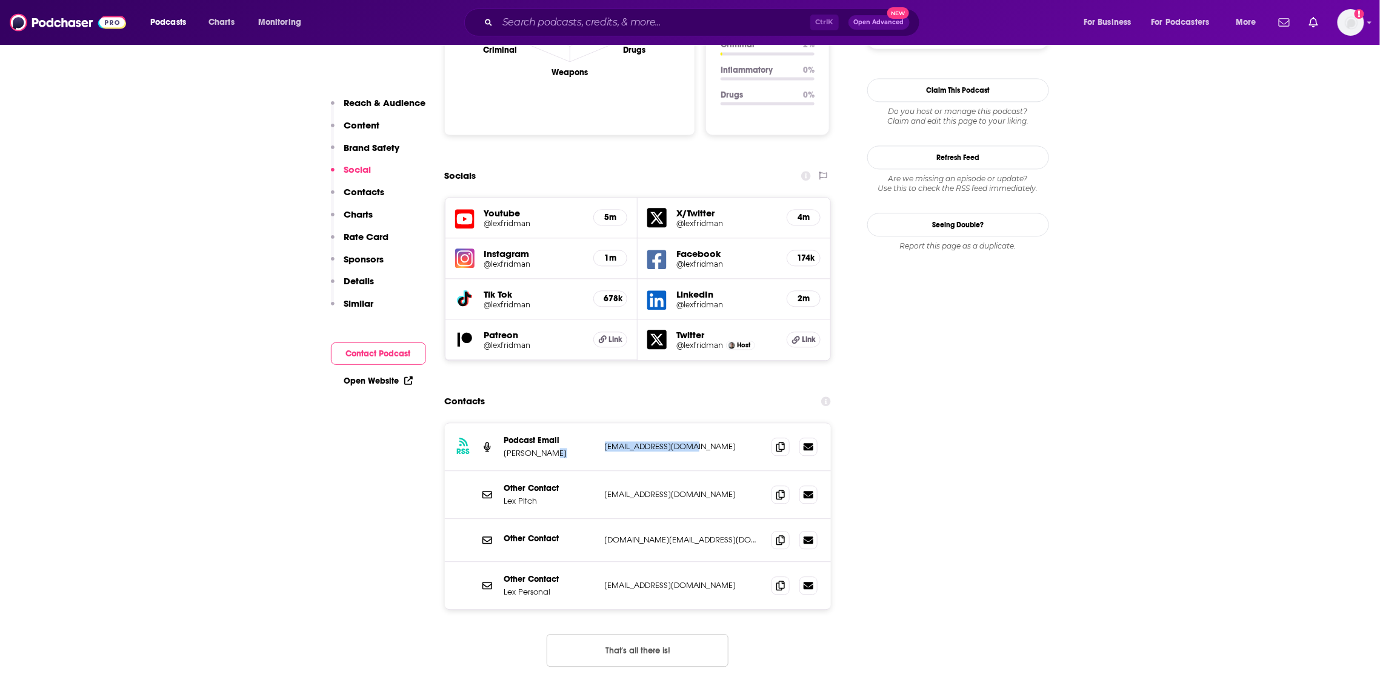
click at [590, 423] on div "RSS Podcast Email [PERSON_NAME] [EMAIL_ADDRESS][DOMAIN_NAME] [EMAIL_ADDRESS][DO…" at bounding box center [638, 447] width 387 height 48
copy div "[EMAIL_ADDRESS][DOMAIN_NAME]"
drag, startPoint x: 753, startPoint y: 421, endPoint x: 596, endPoint y: 418, distance: 157.6
click at [596, 471] on div "Other Contact [PERSON_NAME] [EMAIL_ADDRESS][DOMAIN_NAME] [DOMAIN_NAME][EMAIL_AD…" at bounding box center [638, 495] width 387 height 48
copy div "[PERSON_NAME] [EMAIL_ADDRESS][DOMAIN_NAME]"
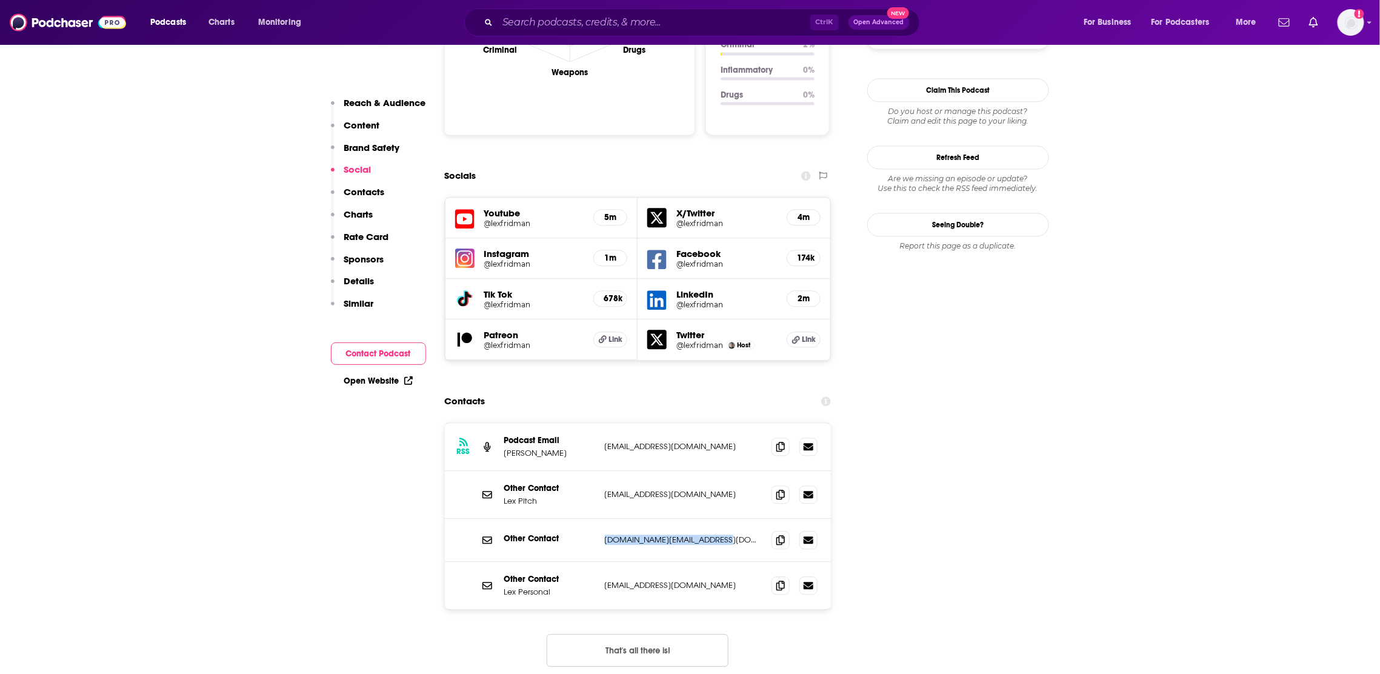
drag, startPoint x: 730, startPoint y: 466, endPoint x: 623, endPoint y: 455, distance: 108.4
click at [0, 0] on div "Other Contact [DOMAIN_NAME][EMAIL_ADDRESS][DOMAIN_NAME] [DOMAIN_NAME][EMAIL_ADD…" at bounding box center [0, 0] width 0 height 0
copy div "[DOMAIN_NAME][EMAIL_ADDRESS][DOMAIN_NAME]"
drag, startPoint x: 729, startPoint y: 510, endPoint x: 603, endPoint y: 516, distance: 126.2
click at [603, 562] on div "Other Contact [PERSON_NAME] Personal [EMAIL_ADDRESS][DOMAIN_NAME] [DOMAIN_NAME]…" at bounding box center [638, 585] width 387 height 47
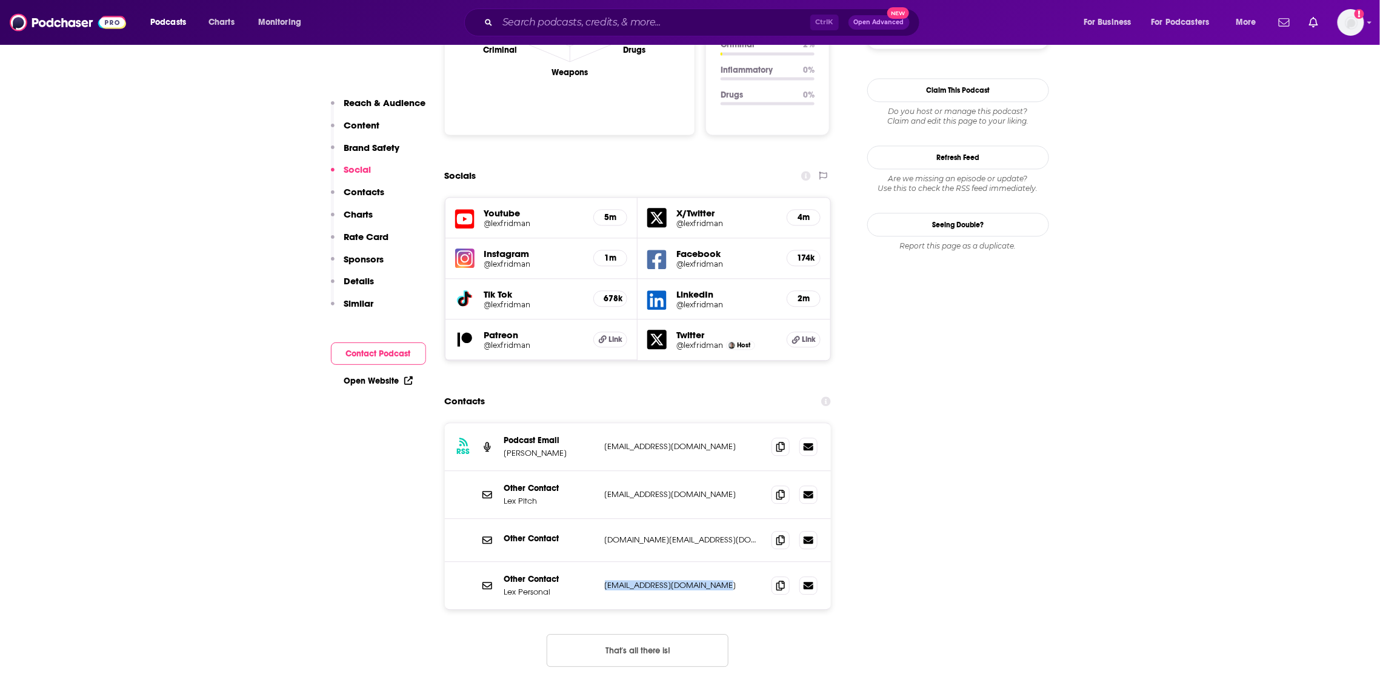
copy p "[EMAIL_ADDRESS][DOMAIN_NAME]"
click at [508, 341] on h5 "@lexfridman" at bounding box center [534, 345] width 100 height 9
